Goal: Task Accomplishment & Management: Complete application form

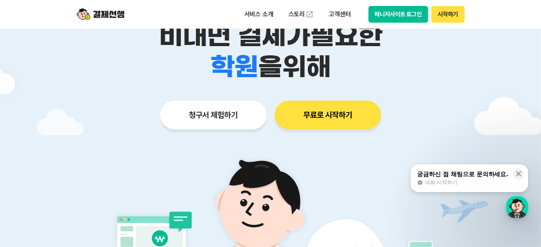
click at [177, 124] on button "청구서 체험하기" at bounding box center [213, 115] width 107 height 29
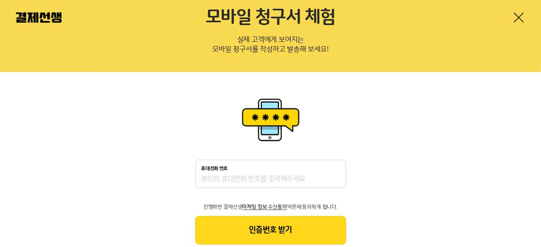
scroll to position [62, 0]
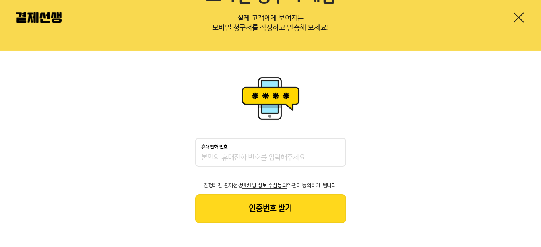
click at [363, 189] on div "휴대전화 번호 진행하면 결제선생 마케팅 정보 수신동의 약관에 동의하게 됩니다. 인증번호 받기" at bounding box center [270, 149] width 541 height 196
drag, startPoint x: 304, startPoint y: 184, endPoint x: 292, endPoint y: 167, distance: 21.1
click at [303, 183] on p "진행하면 결제선생 마케팅 정보 수신동의 약관에 동의하게 됩니다." at bounding box center [270, 186] width 151 height 6
click at [292, 167] on div "휴대전화 번호 진행하면 결제선생 마케팅 정보 수신동의 약관에 동의하게 됩니다. 인증번호 받기" at bounding box center [270, 180] width 151 height 85
click at [292, 165] on div "휴대전화 번호" at bounding box center [270, 152] width 151 height 29
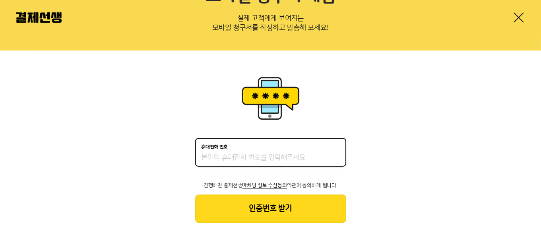
click at [278, 161] on input "휴대전화 번호" at bounding box center [271, 158] width 138 height 10
type input "01080245626"
click at [308, 197] on button "인증번호 받기" at bounding box center [270, 209] width 151 height 29
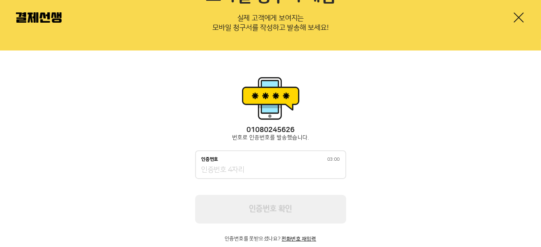
click at [290, 161] on div "인증번호 03:00" at bounding box center [270, 164] width 151 height 29
click at [307, 171] on input "인증번호 02:59" at bounding box center [271, 170] width 138 height 10
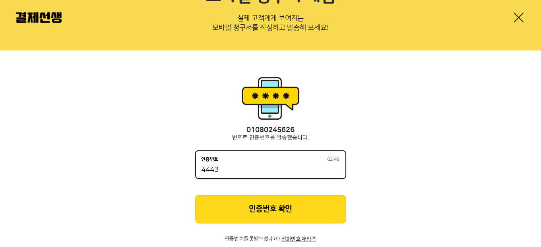
type input "4443"
click at [327, 208] on button "인증번호 확인" at bounding box center [270, 209] width 151 height 29
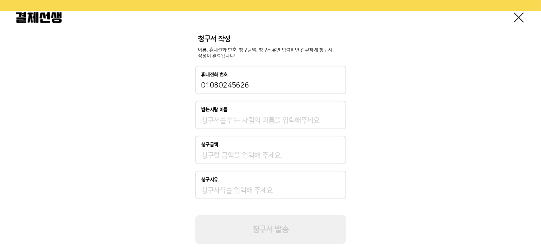
scroll to position [123, 0]
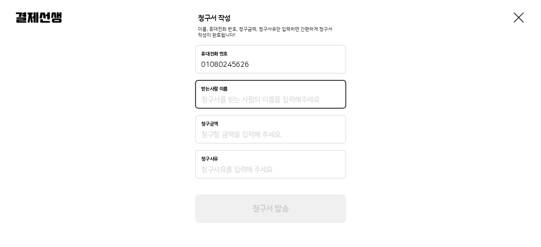
click at [291, 101] on input "받는사람 이름" at bounding box center [271, 100] width 138 height 10
type input "r"
type input "강인정"
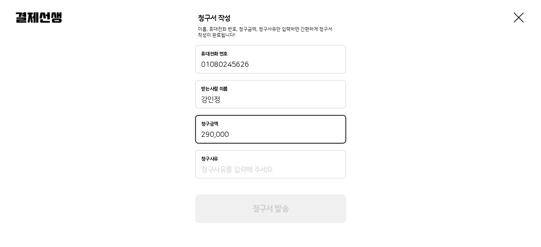
type input "290,000"
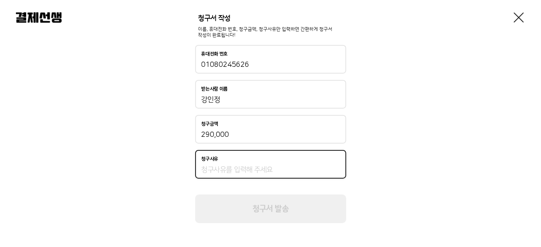
type input "ㅇ"
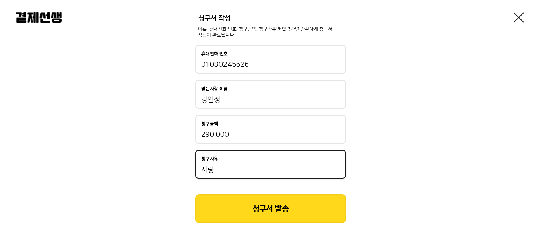
type input "사랑"
click at [270, 222] on button "청구서 발송" at bounding box center [270, 209] width 151 height 29
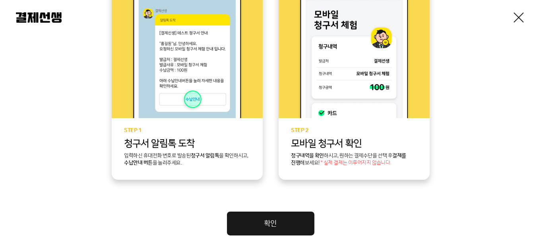
scroll to position [267, 0]
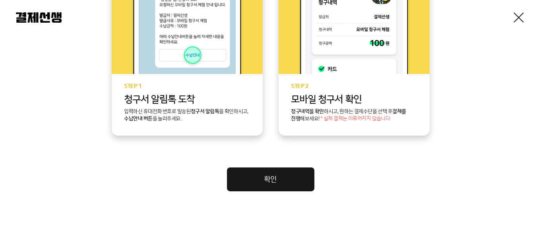
drag, startPoint x: 319, startPoint y: 174, endPoint x: 309, endPoint y: 179, distance: 11.4
click at [309, 179] on link "확인" at bounding box center [271, 179] width 88 height 24
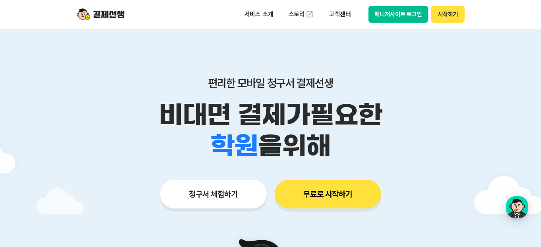
click at [316, 187] on button "무료로 시작하기" at bounding box center [328, 194] width 107 height 29
